Goal: Information Seeking & Learning: Learn about a topic

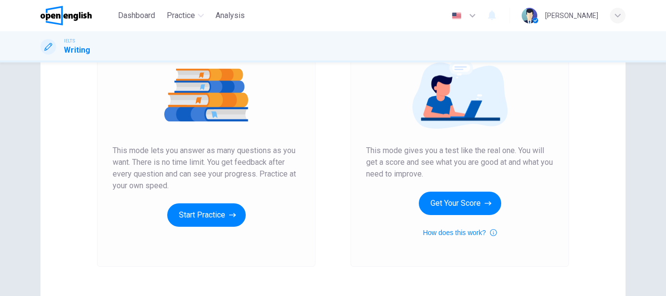
scroll to position [119, 0]
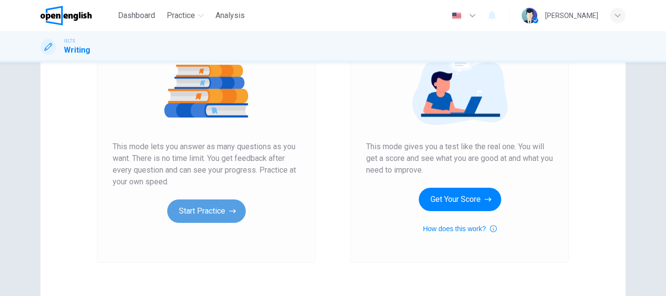
click at [197, 209] on button "Start Practice" at bounding box center [206, 210] width 78 height 23
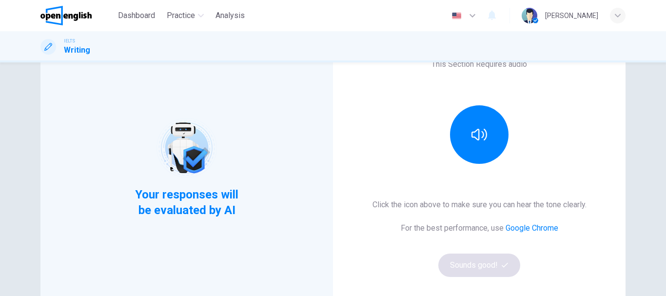
scroll to position [0, 0]
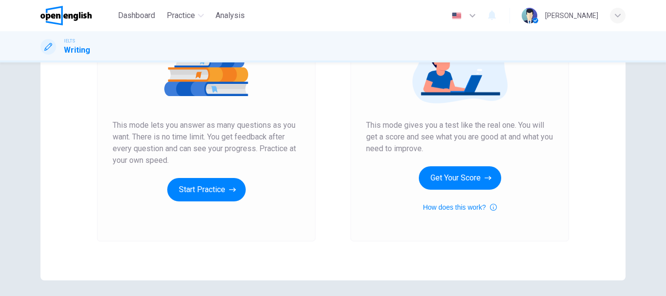
scroll to position [146, 0]
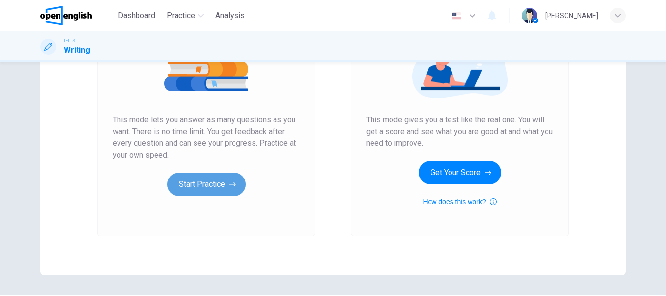
click at [206, 176] on button "Start Practice" at bounding box center [206, 184] width 78 height 23
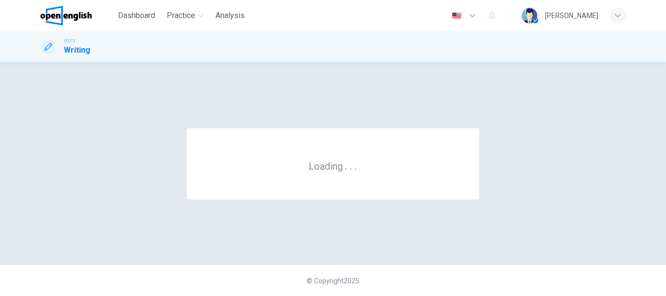
scroll to position [0, 0]
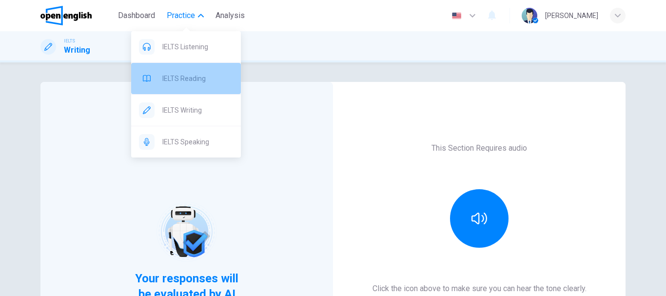
click at [177, 88] on div "IELTS Reading" at bounding box center [186, 78] width 110 height 31
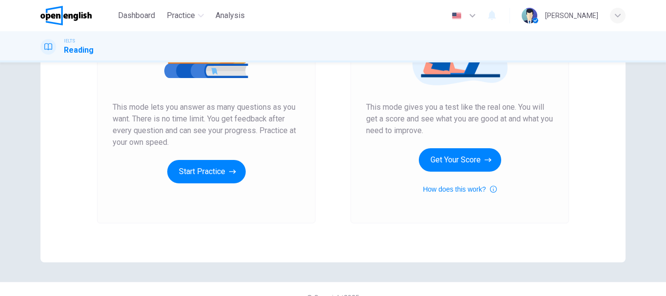
scroll to position [173, 0]
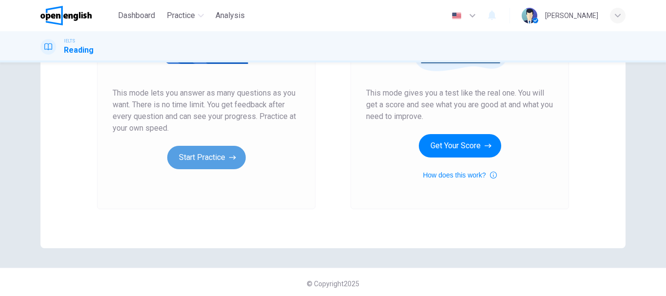
click at [205, 159] on button "Start Practice" at bounding box center [206, 157] width 78 height 23
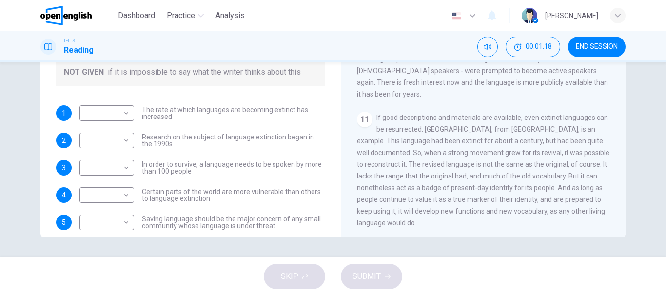
scroll to position [1086, 0]
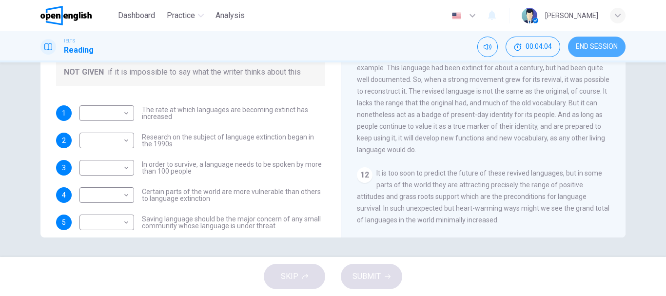
click at [596, 37] on button "END SESSION" at bounding box center [597, 47] width 58 height 20
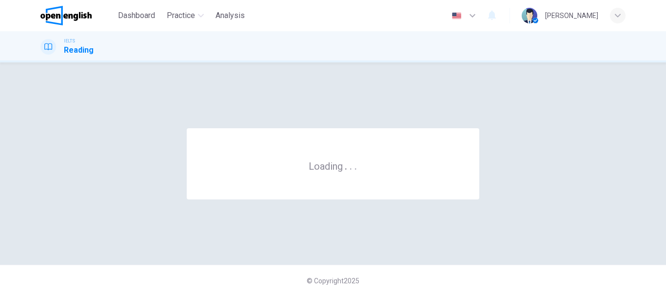
scroll to position [0, 0]
